Goal: Information Seeking & Learning: Learn about a topic

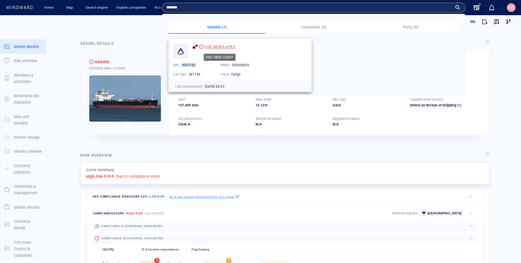
type input "*******"
click at [232, 44] on div "HSC NEW LUCKY" at bounding box center [220, 46] width 31 height 7
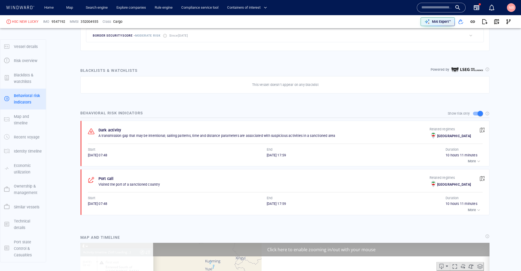
scroll to position [2886, 0]
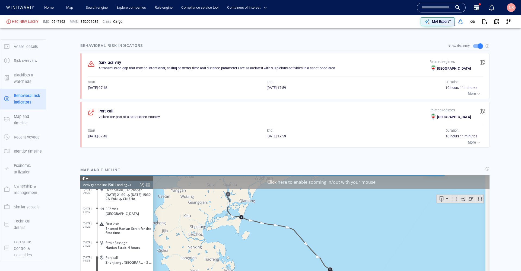
scroll to position [296, 0]
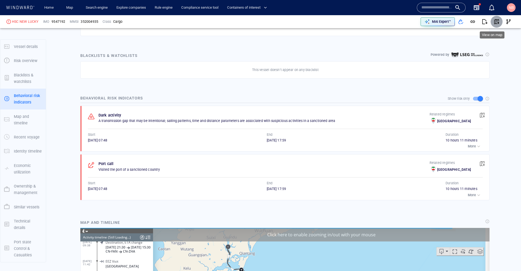
click at [495, 22] on span "button" at bounding box center [496, 21] width 5 height 5
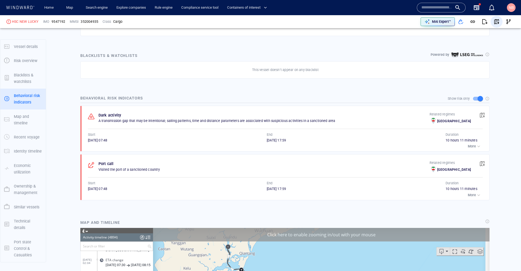
scroll to position [2916, 0]
drag, startPoint x: 87, startPoint y: 185, endPoint x: 106, endPoint y: 185, distance: 18.2
click at [106, 185] on div "Port call Visited the port of a sanctioned country Related regimes Iran Start 2…" at bounding box center [286, 178] width 405 height 46
copy span "20/06/2025"
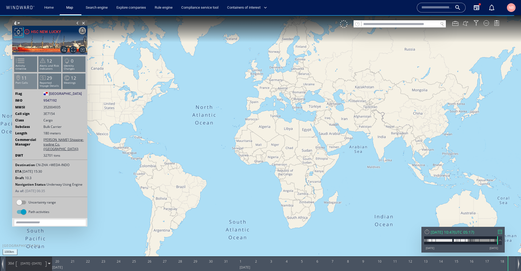
click at [26, 84] on p "Port Calls" at bounding box center [25, 82] width 23 height 3
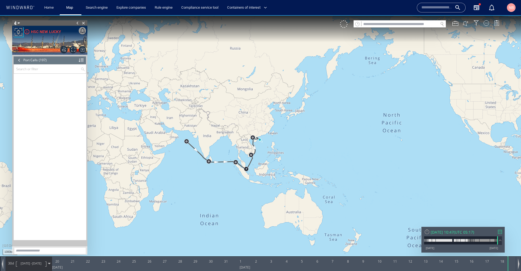
scroll to position [2775, 0]
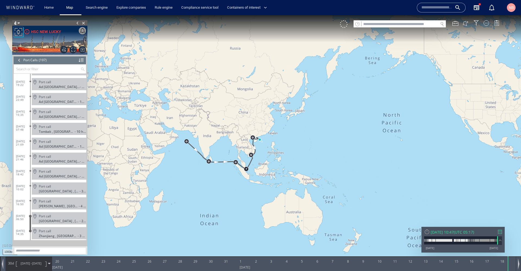
click at [30, 127] on span at bounding box center [30, 126] width 1 height 1
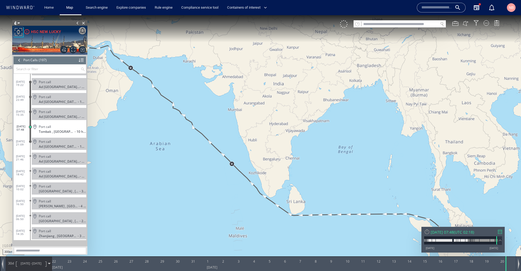
click at [30, 128] on span at bounding box center [30, 127] width 3 height 3
drag, startPoint x: 118, startPoint y: 104, endPoint x: 256, endPoint y: 140, distance: 142.9
click at [256, 140] on canvas "Map" at bounding box center [260, 140] width 521 height 251
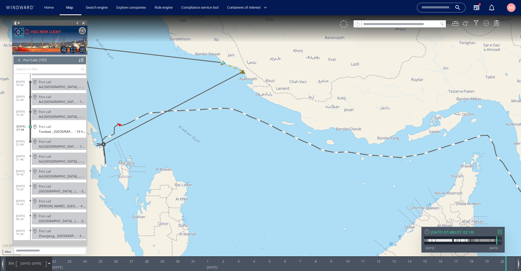
drag, startPoint x: 151, startPoint y: 135, endPoint x: 238, endPoint y: 142, distance: 86.9
click at [238, 142] on canvas "Map" at bounding box center [260, 140] width 521 height 251
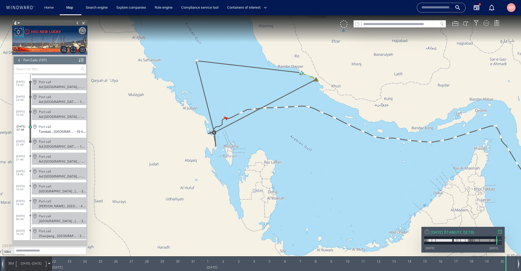
drag, startPoint x: 261, startPoint y: 140, endPoint x: 258, endPoint y: 147, distance: 7.7
click at [258, 147] on canvas "Map" at bounding box center [260, 140] width 521 height 251
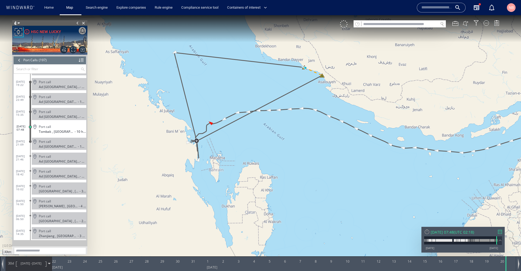
drag, startPoint x: 294, startPoint y: 130, endPoint x: 291, endPoint y: 155, distance: 25.1
click at [291, 155] on canvas "Map" at bounding box center [260, 140] width 521 height 251
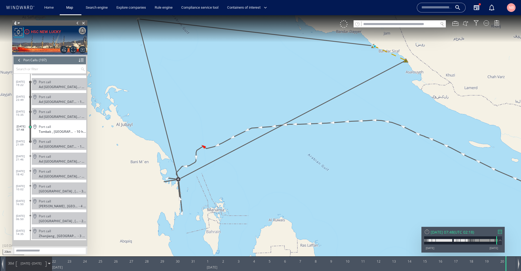
drag, startPoint x: 202, startPoint y: 177, endPoint x: 249, endPoint y: 174, distance: 47.6
click at [249, 174] on canvas "Map" at bounding box center [260, 140] width 521 height 251
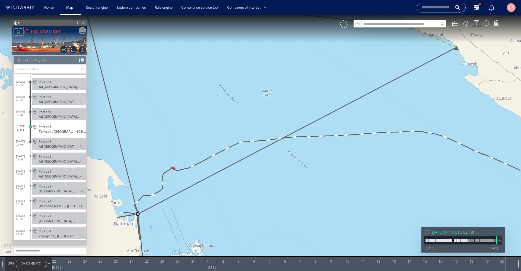
drag, startPoint x: 300, startPoint y: 150, endPoint x: 220, endPoint y: 186, distance: 87.7
click at [220, 186] on canvas "Map" at bounding box center [260, 140] width 521 height 251
click at [426, 8] on input "text" at bounding box center [437, 8] width 31 height 8
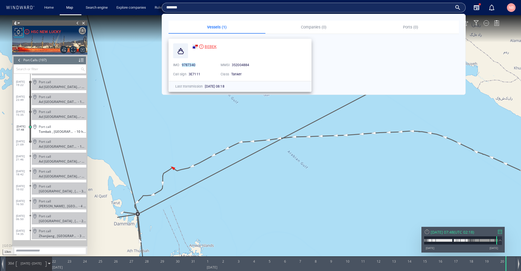
type input "*******"
click at [202, 44] on div "BEBEK" at bounding box center [204, 46] width 24 height 7
